Goal: Information Seeking & Learning: Learn about a topic

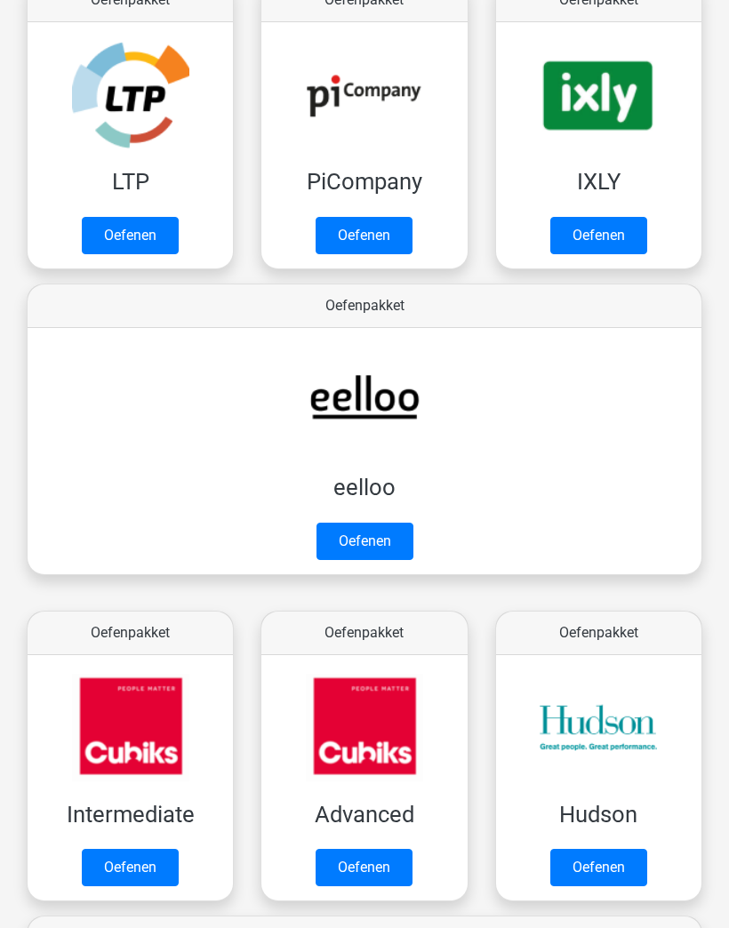
scroll to position [389, 0]
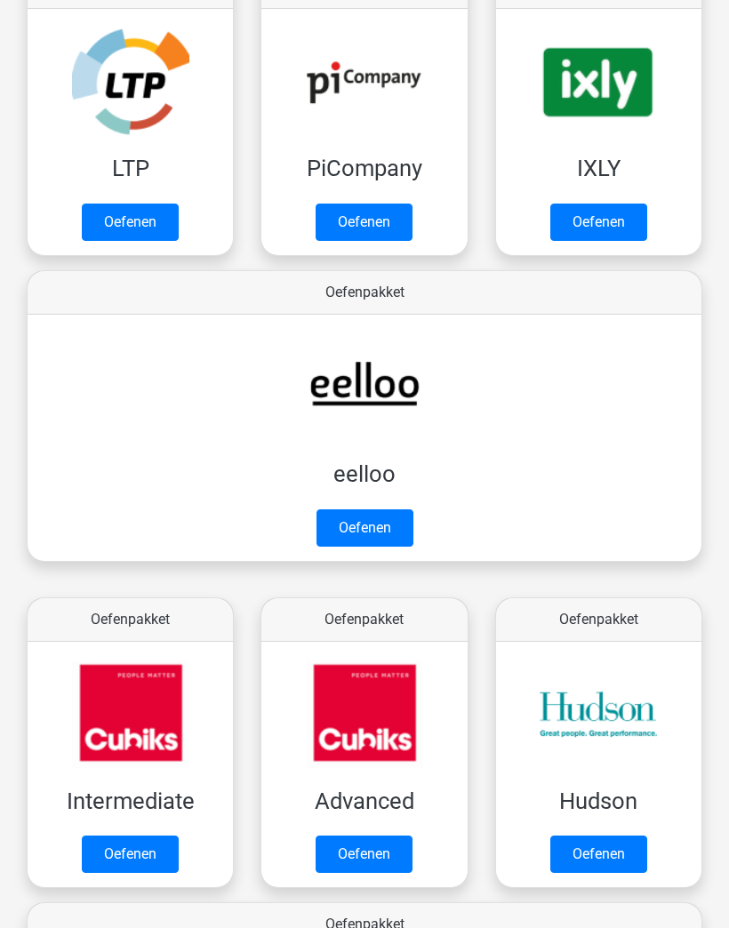
click at [129, 223] on link "Oefenen" at bounding box center [130, 222] width 97 height 37
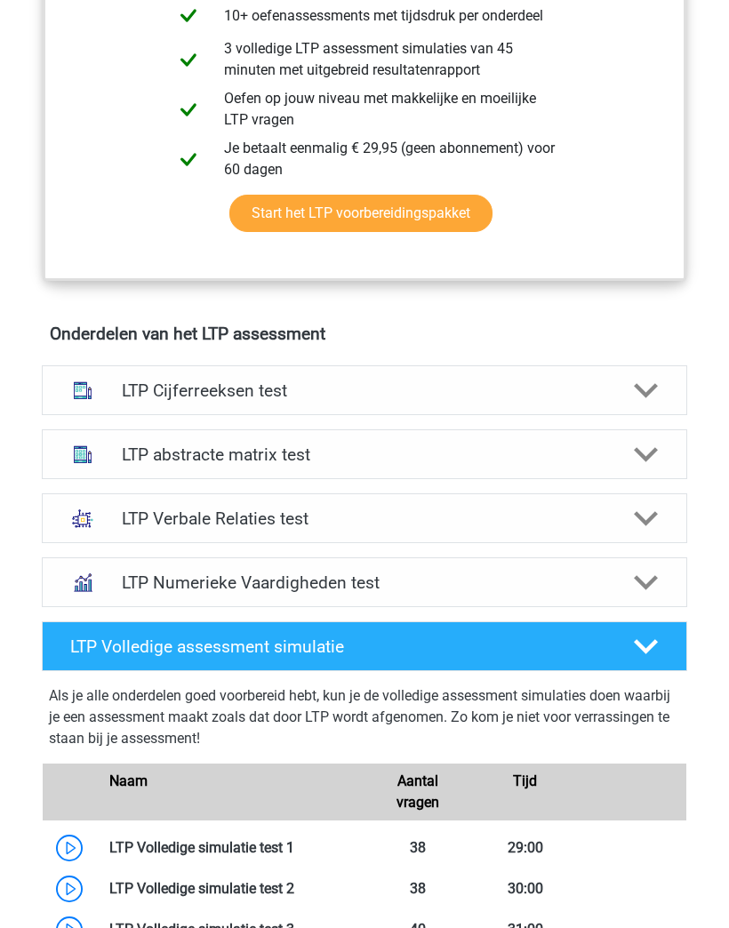
scroll to position [964, 0]
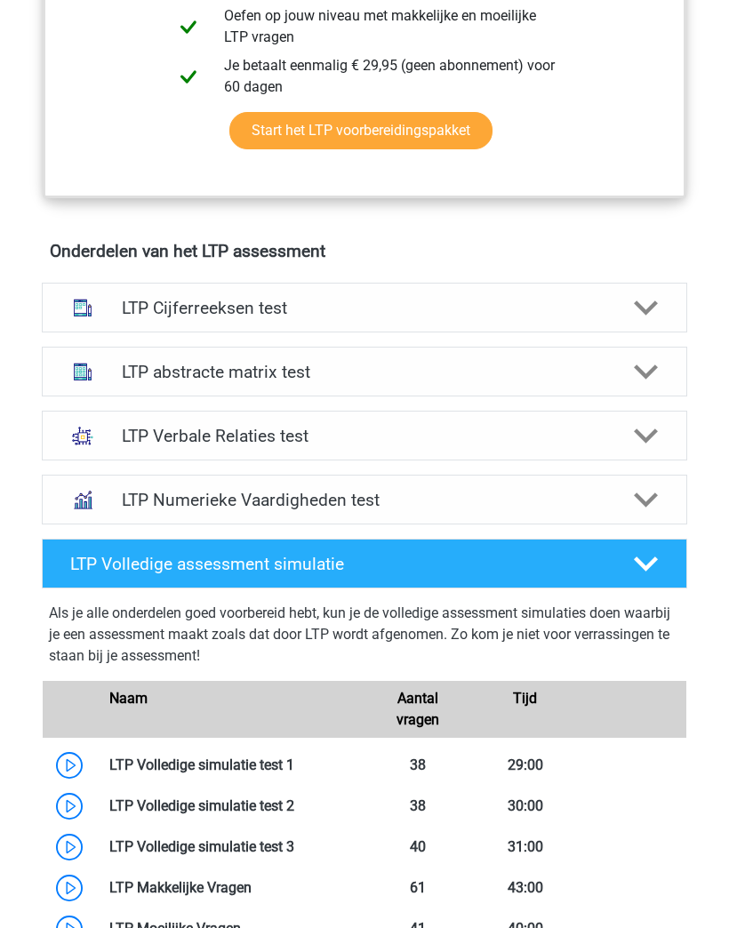
click at [137, 294] on div "LTP Cijferreeksen test" at bounding box center [364, 308] width 645 height 50
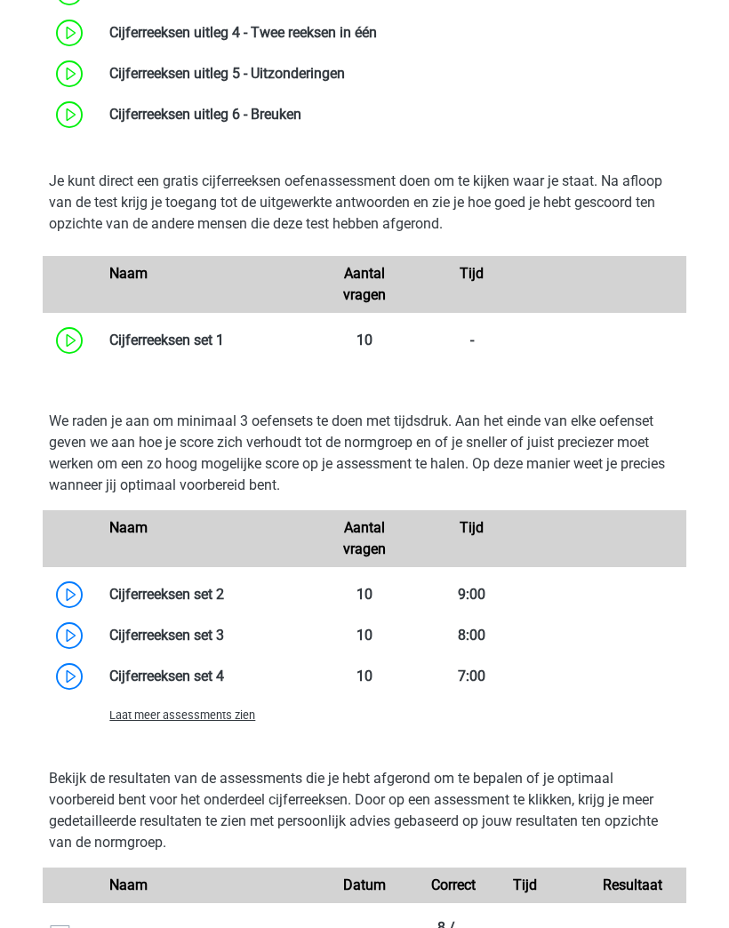
scroll to position [1548, 0]
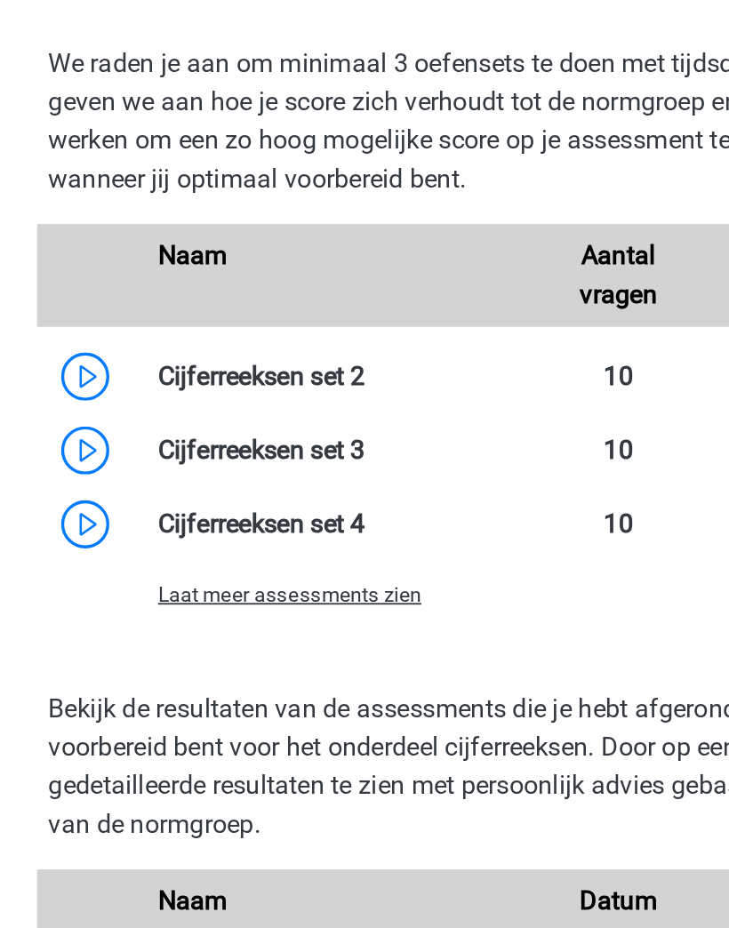
click at [120, 681] on span "Laat meer assessments zien" at bounding box center [182, 687] width 146 height 13
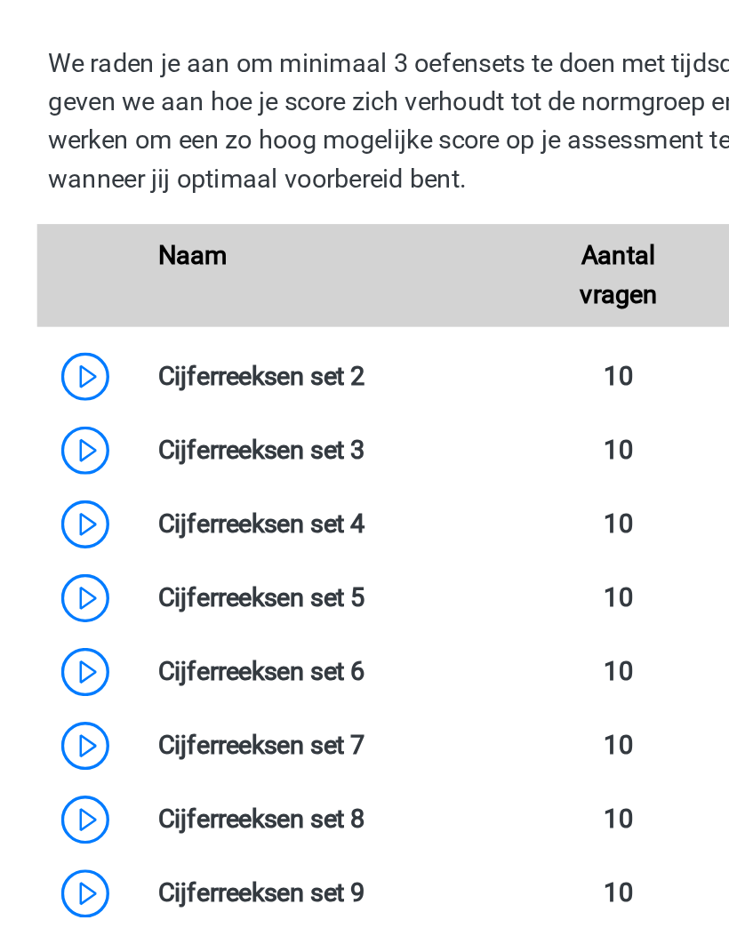
click at [224, 558] on link at bounding box center [224, 566] width 0 height 17
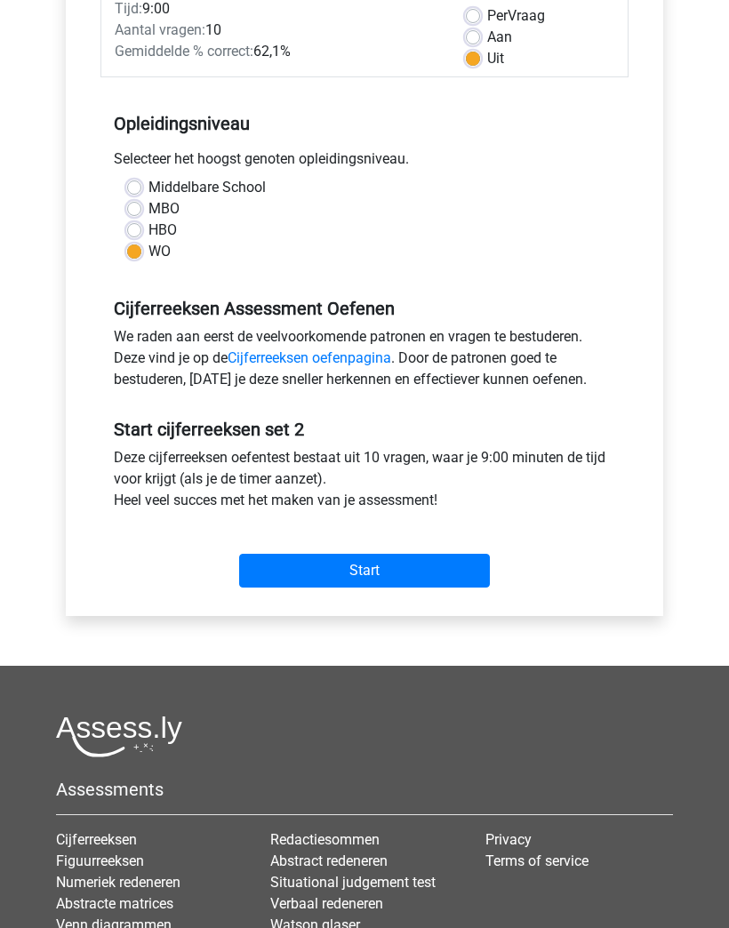
scroll to position [269, 0]
click at [479, 563] on input "Start" at bounding box center [364, 571] width 251 height 34
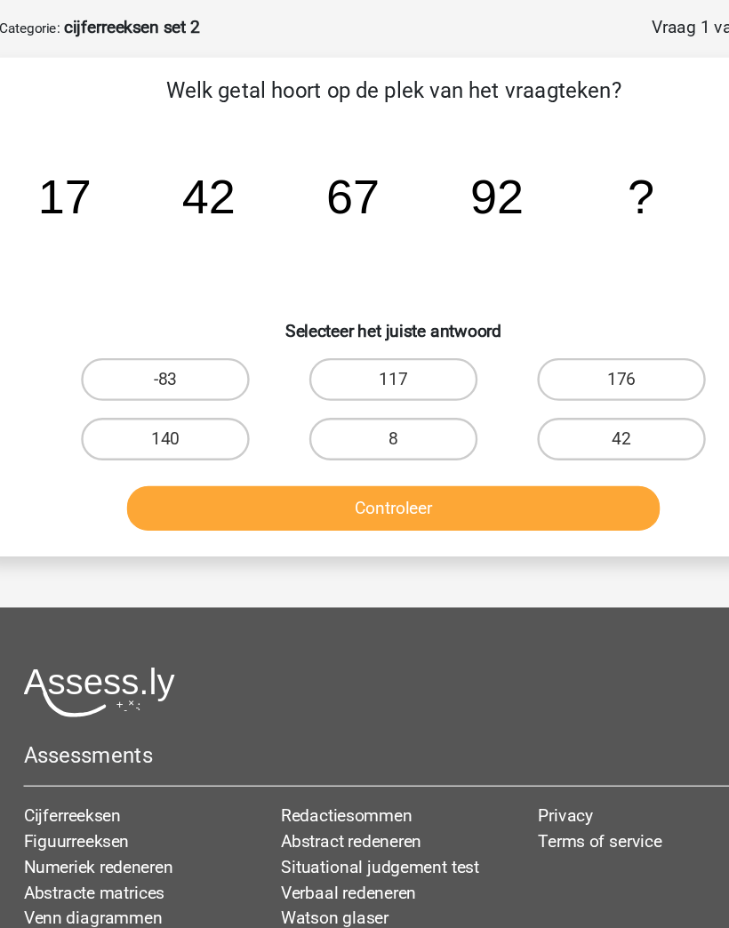
click at [377, 375] on label "117" at bounding box center [364, 393] width 140 height 36
click at [376, 393] on input "117" at bounding box center [370, 399] width 12 height 12
radio input "true"
click at [450, 482] on button "Controleer" at bounding box center [364, 500] width 445 height 37
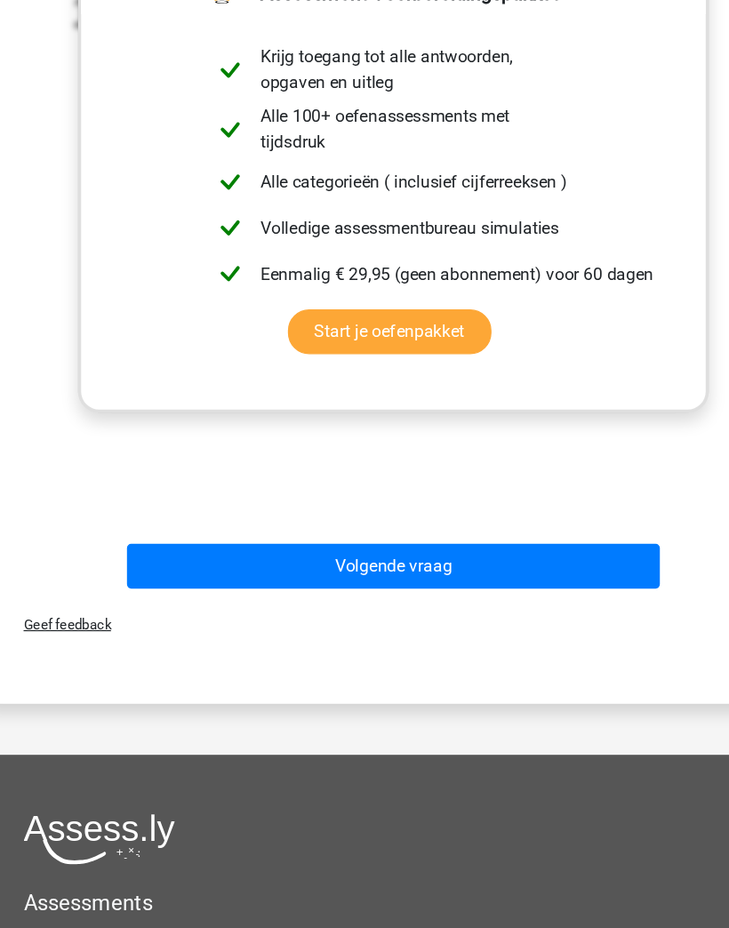
click at [479, 543] on button "Volgende vraag" at bounding box center [364, 561] width 445 height 37
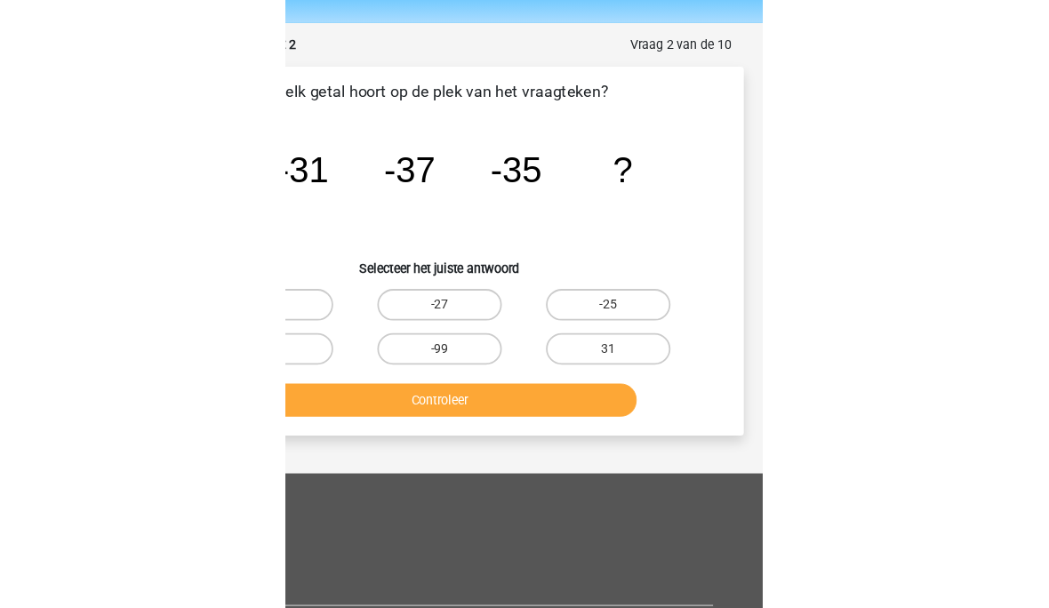
scroll to position [40, 0]
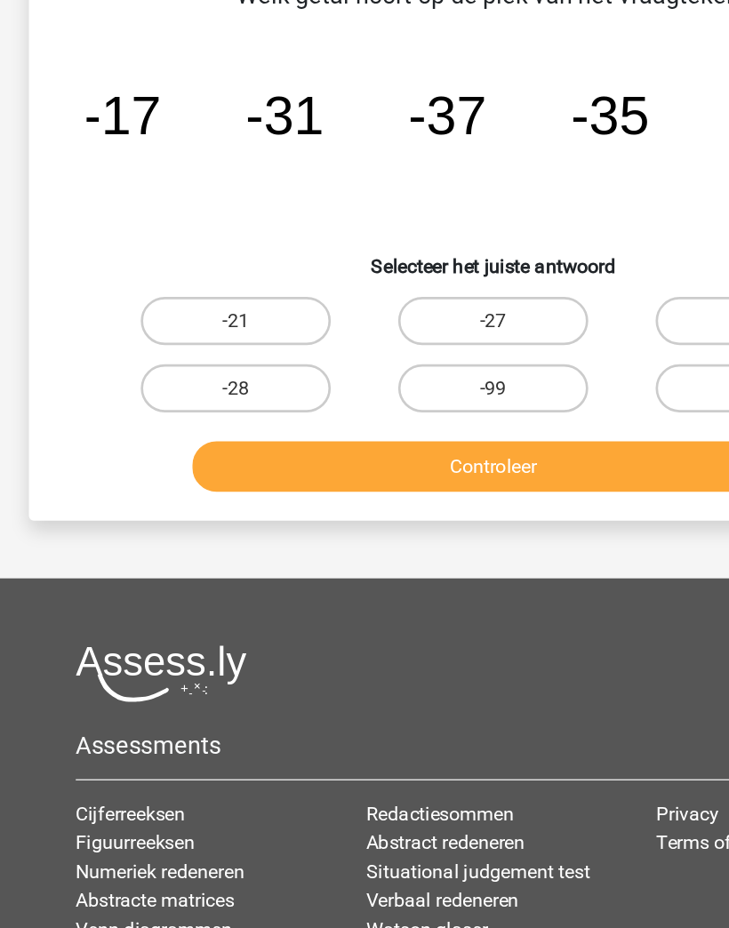
click at [157, 335] on label "-21" at bounding box center [174, 353] width 140 height 36
click at [174, 353] on input "-21" at bounding box center [180, 359] width 12 height 12
radio input "true"
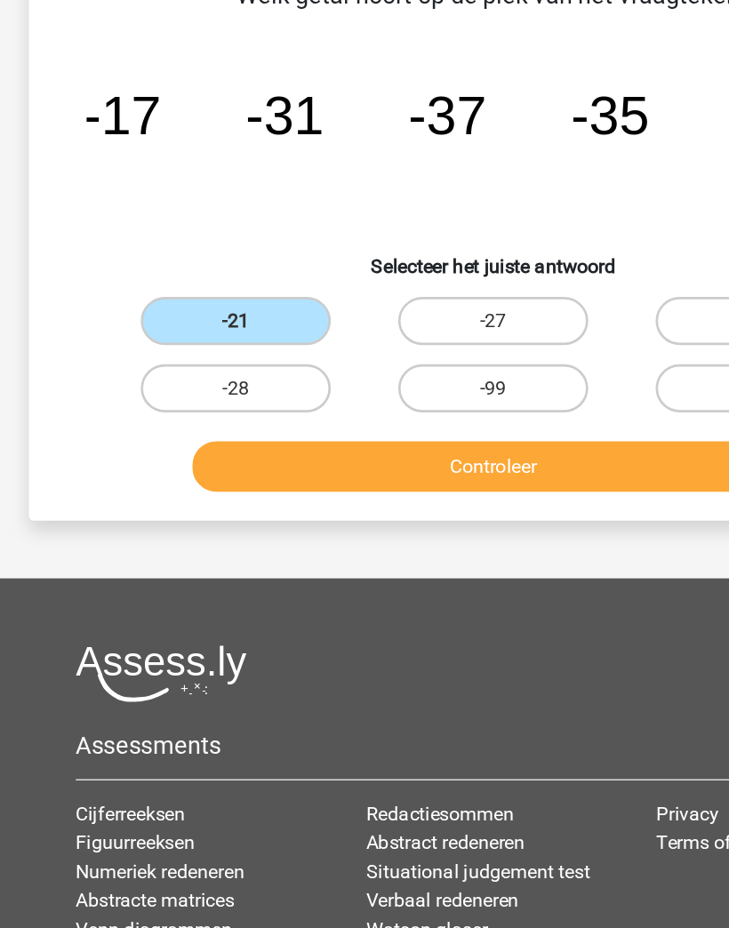
click at [453, 442] on button "Controleer" at bounding box center [364, 460] width 445 height 37
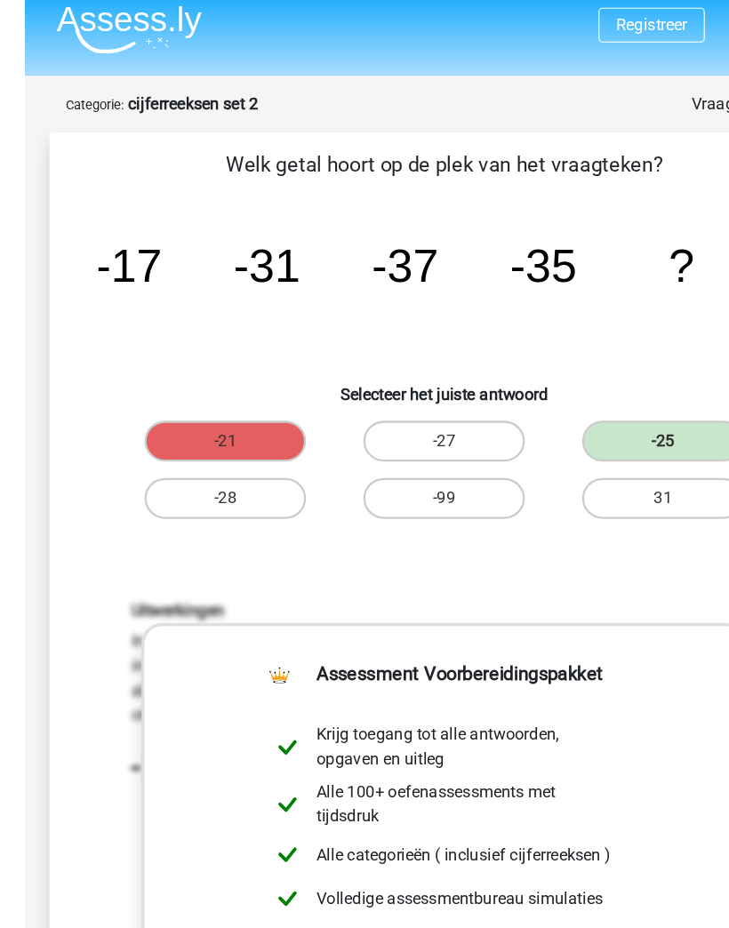
scroll to position [9, 0]
